Goal: Information Seeking & Learning: Learn about a topic

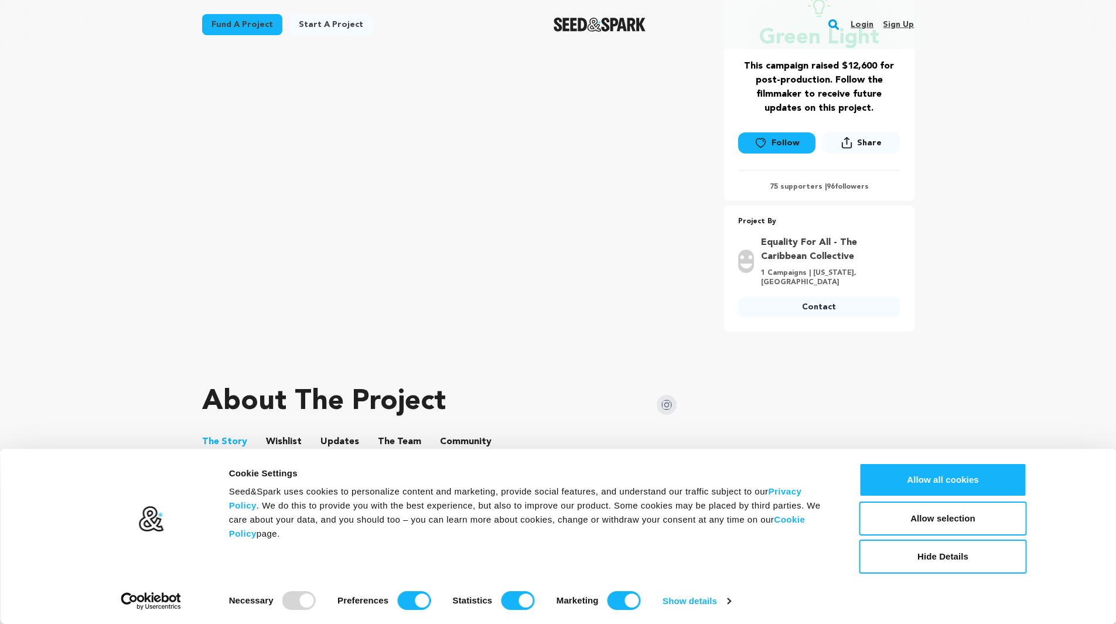
scroll to position [430, 0]
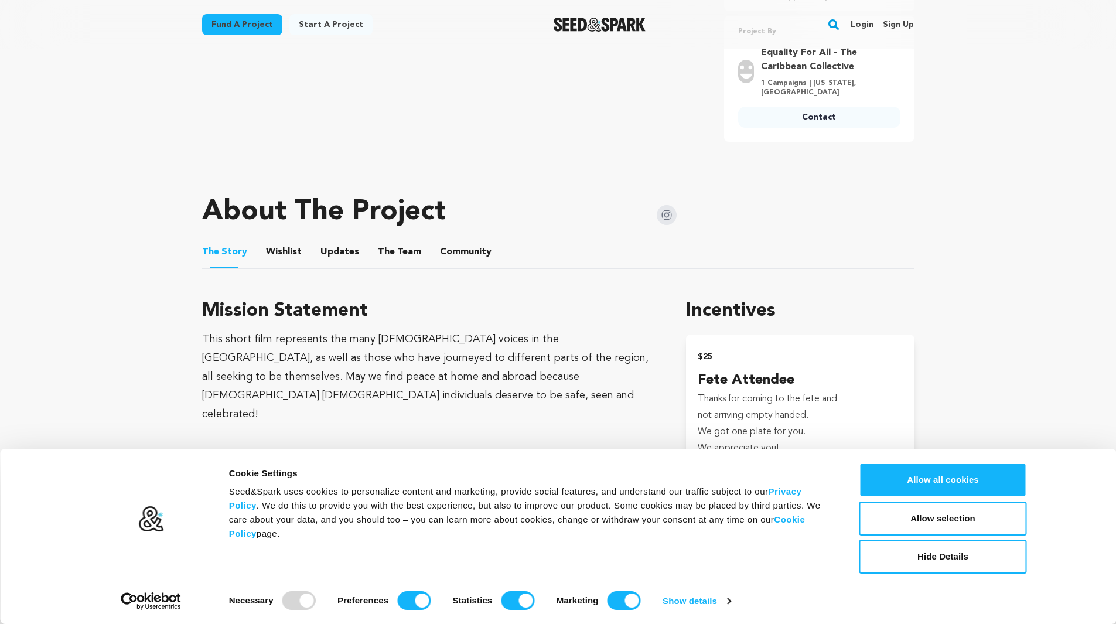
click at [391, 240] on button "The Team" at bounding box center [400, 254] width 28 height 28
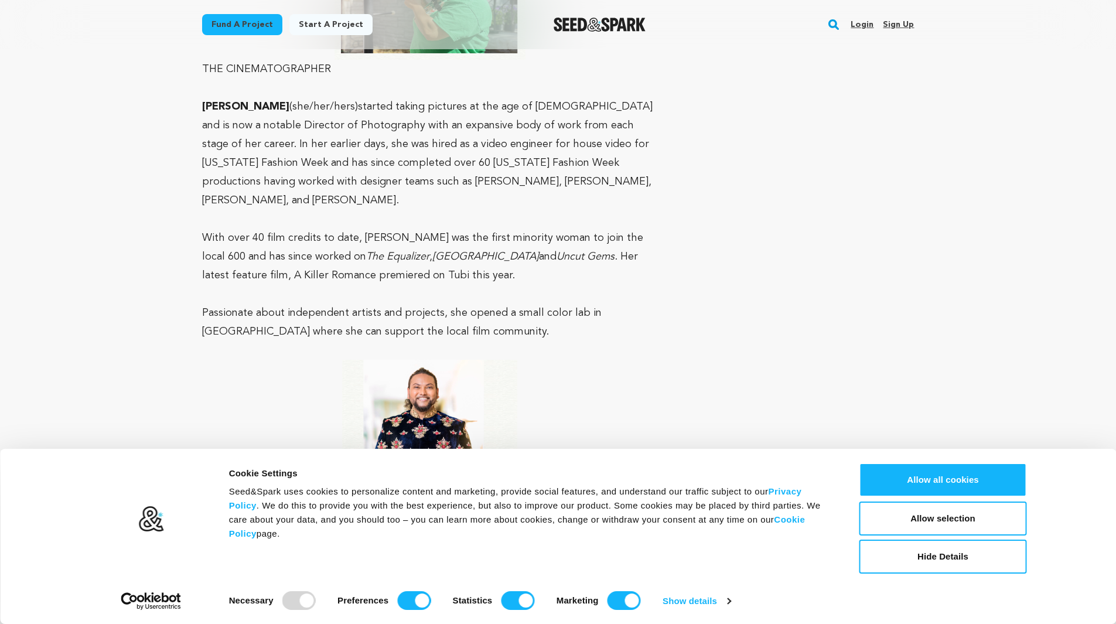
scroll to position [1016, 0]
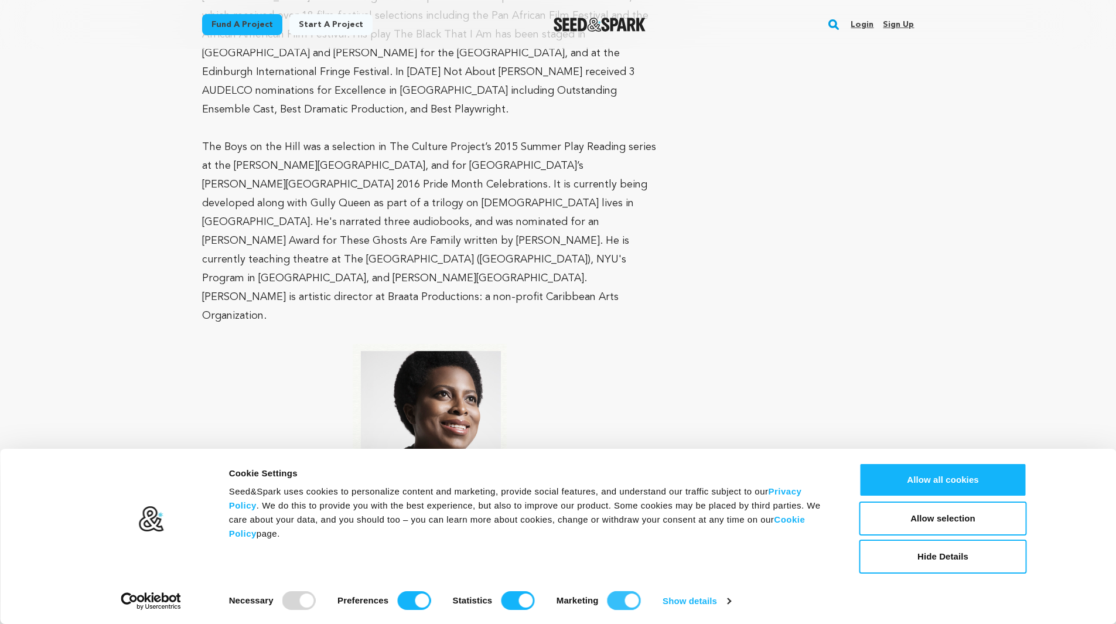
click at [623, 601] on input "Marketing" at bounding box center [624, 600] width 33 height 19
checkbox input "false"
click at [515, 600] on input "Statistics" at bounding box center [517, 600] width 33 height 19
checkbox input "false"
click at [437, 599] on div "Necessary Preferences Statistics Marketing" at bounding box center [446, 598] width 434 height 23
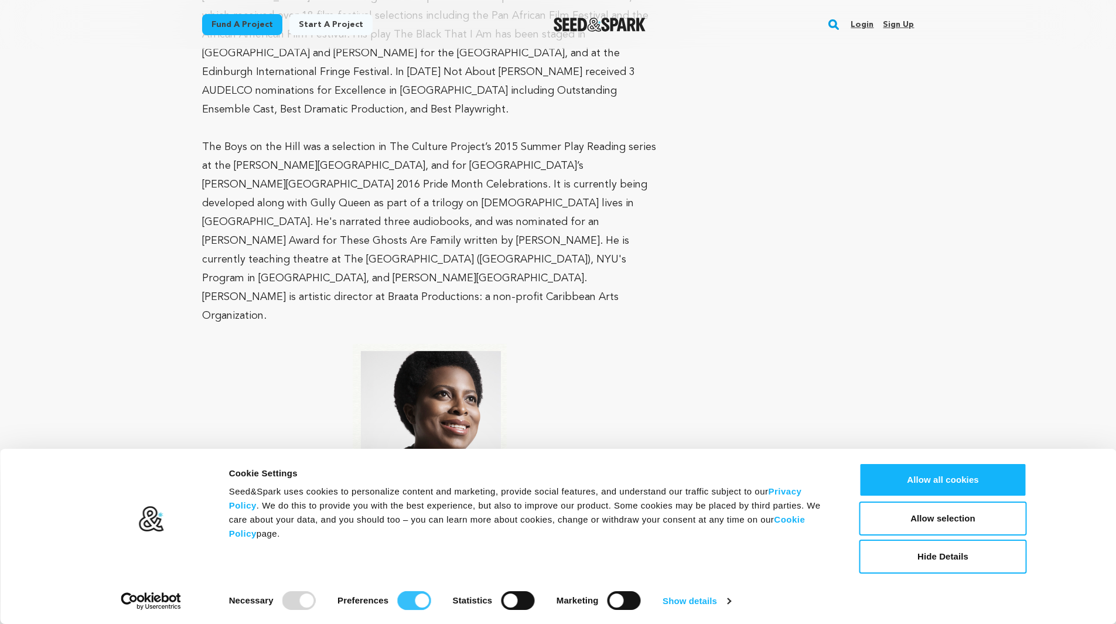
click at [409, 603] on input "Preferences" at bounding box center [413, 600] width 33 height 19
checkbox input "false"
click at [1009, 522] on button "Allow selection" at bounding box center [944, 519] width 168 height 34
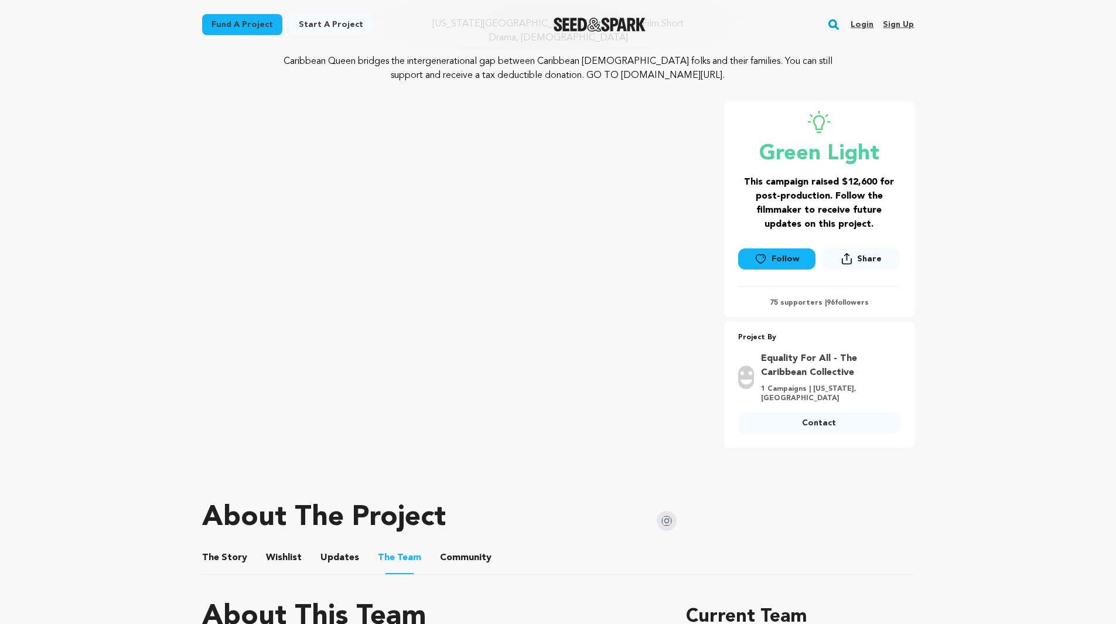
scroll to position [0, 0]
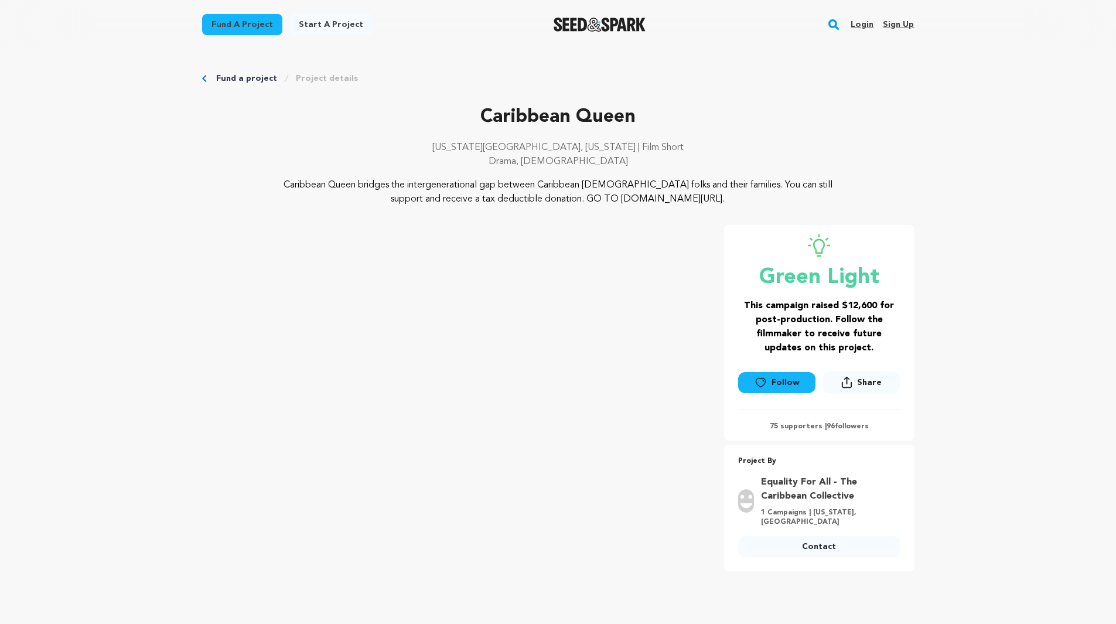
drag, startPoint x: 740, startPoint y: 201, endPoint x: 267, endPoint y: 161, distance: 474.6
click at [267, 161] on div "Caribbean Queen [US_STATE][GEOGRAPHIC_DATA], [US_STATE] | Film Short Drama, [DE…" at bounding box center [558, 154] width 713 height 103
click at [267, 161] on p "Drama, [DEMOGRAPHIC_DATA]" at bounding box center [558, 162] width 713 height 14
